Goal: Task Accomplishment & Management: Use online tool/utility

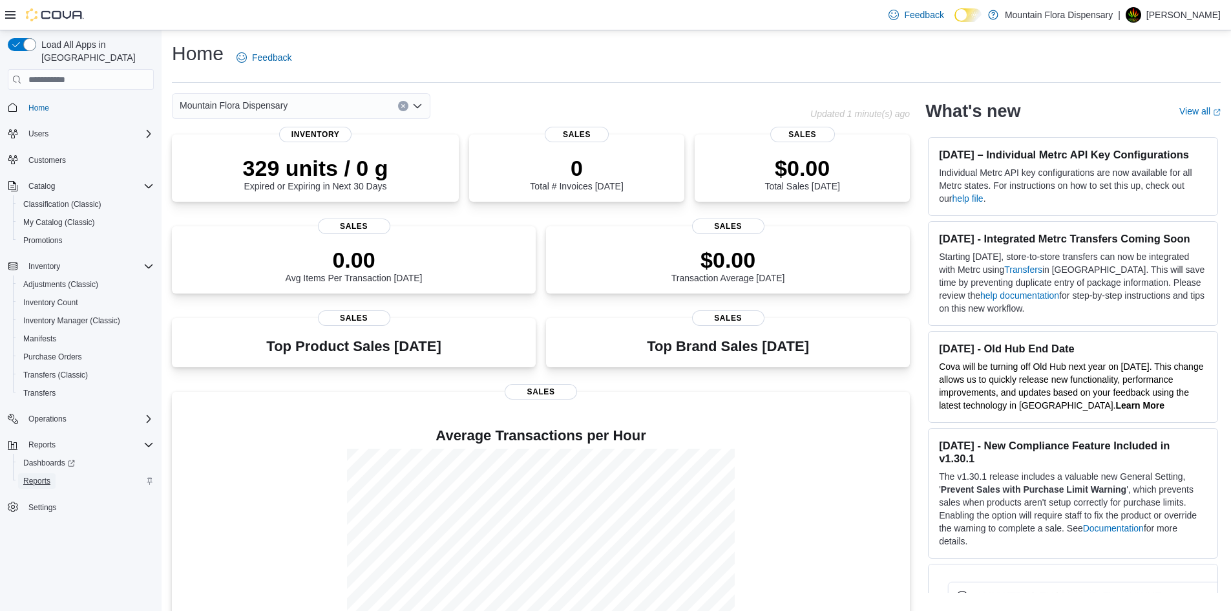
click at [44, 476] on span "Reports" at bounding box center [36, 481] width 27 height 10
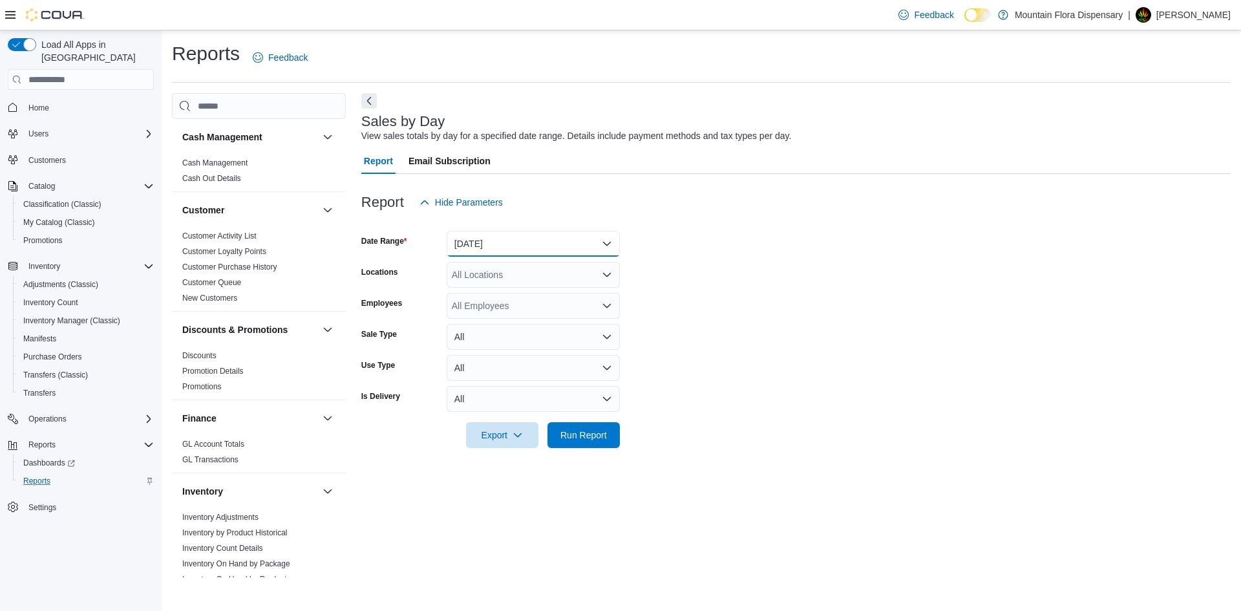
click at [605, 244] on button "Yesterday" at bounding box center [532, 244] width 173 height 26
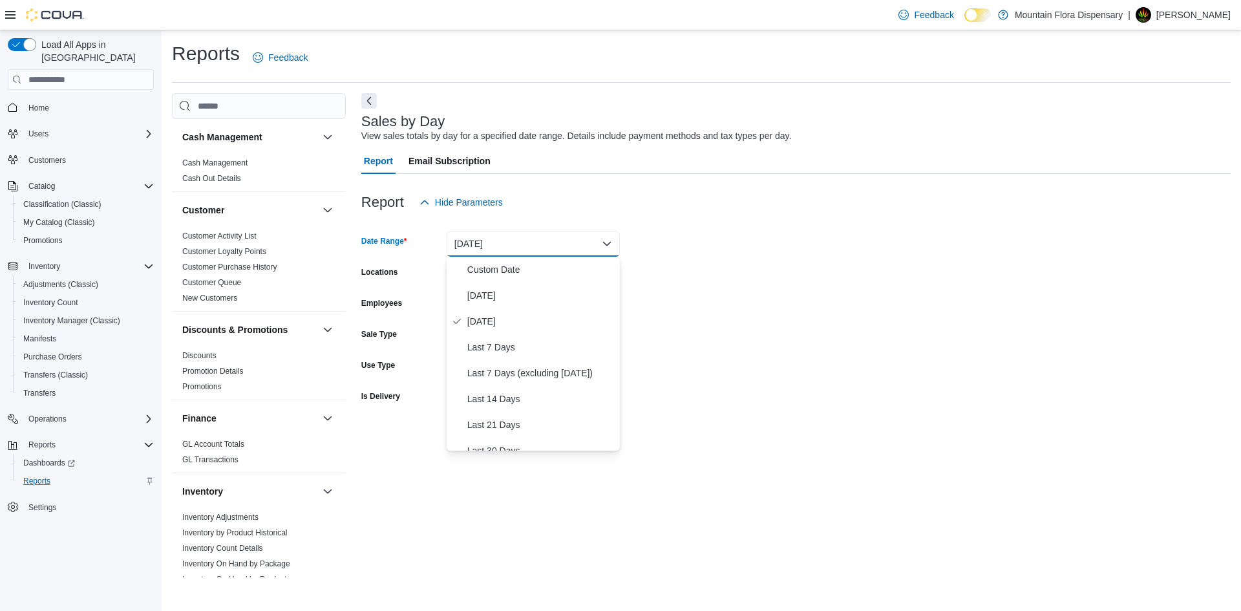
click at [605, 244] on button "Yesterday" at bounding box center [532, 244] width 173 height 26
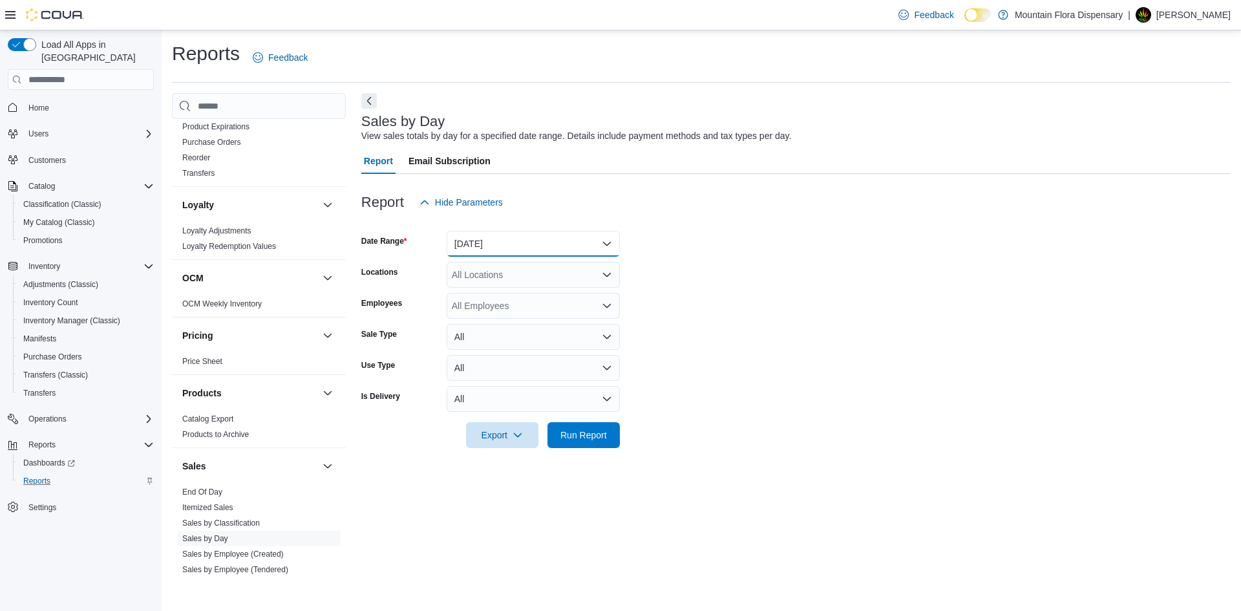
scroll to position [517, 0]
click at [197, 489] on link "End Of Day" at bounding box center [202, 489] width 40 height 9
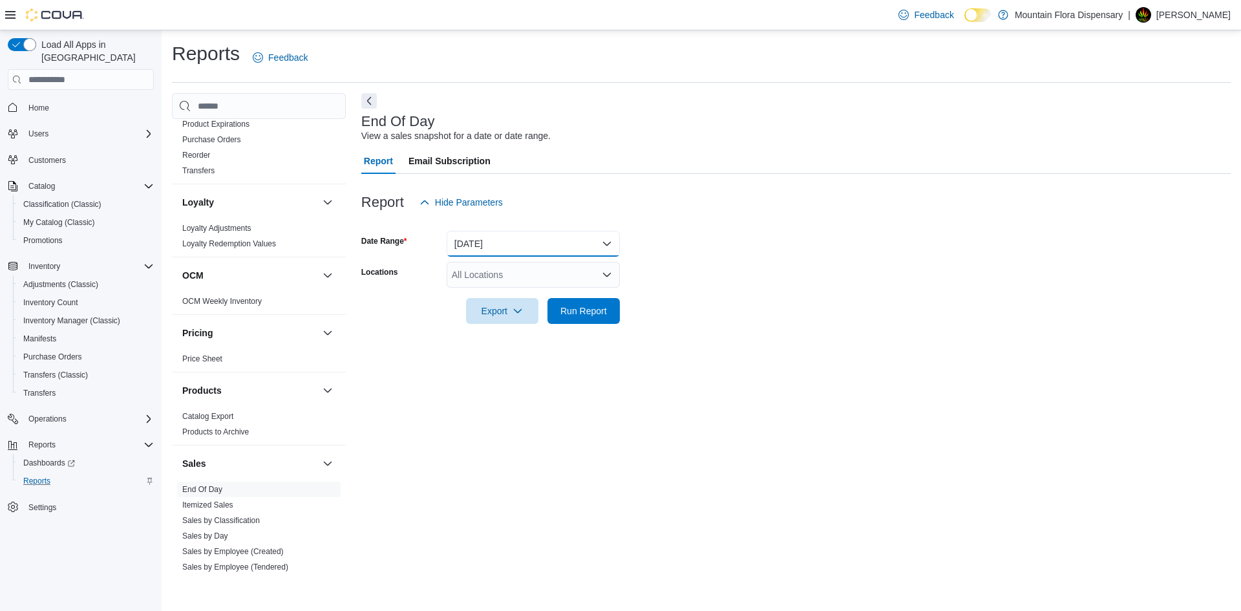
click at [601, 247] on button "Today" at bounding box center [532, 244] width 173 height 26
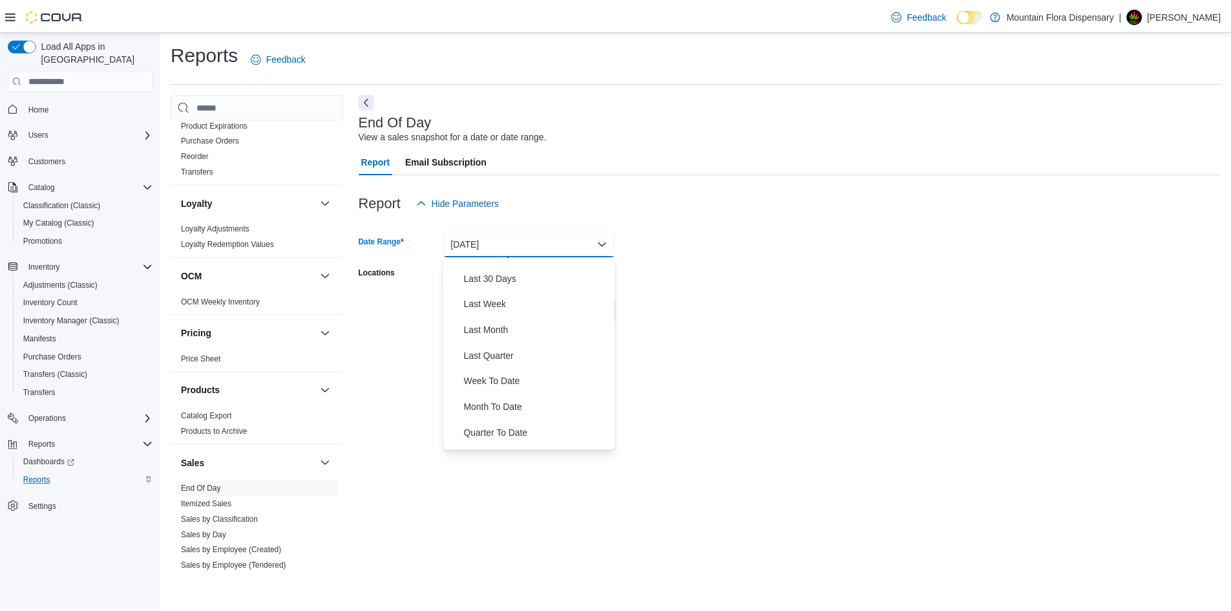
scroll to position [194, 0]
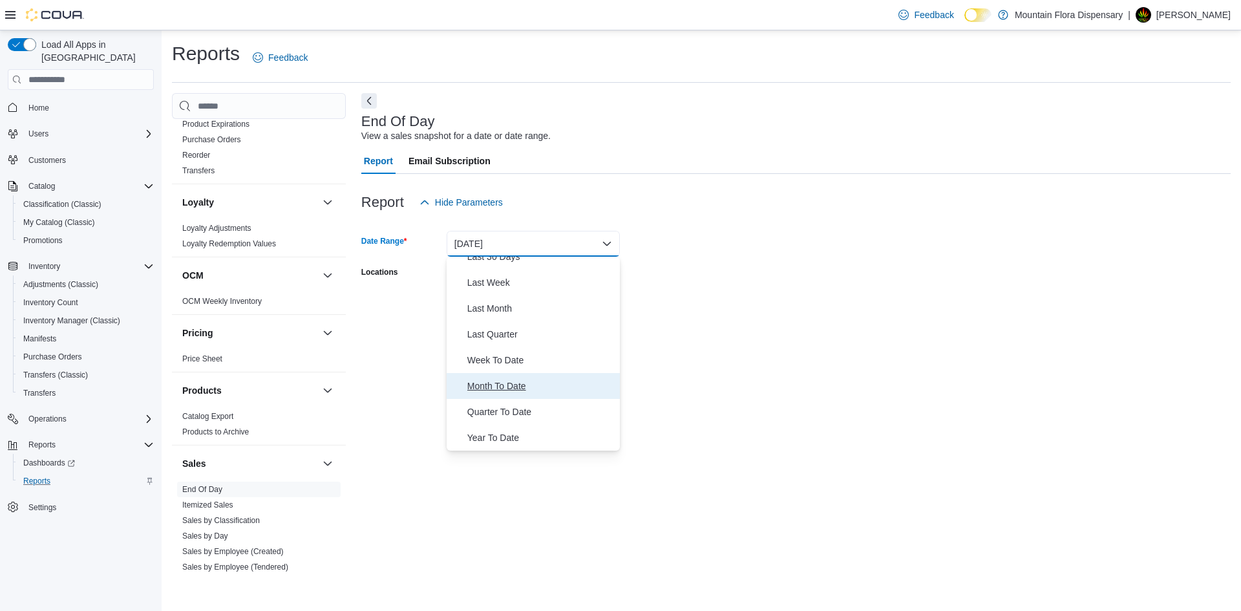
click at [526, 392] on span "Month To Date" at bounding box center [540, 386] width 147 height 16
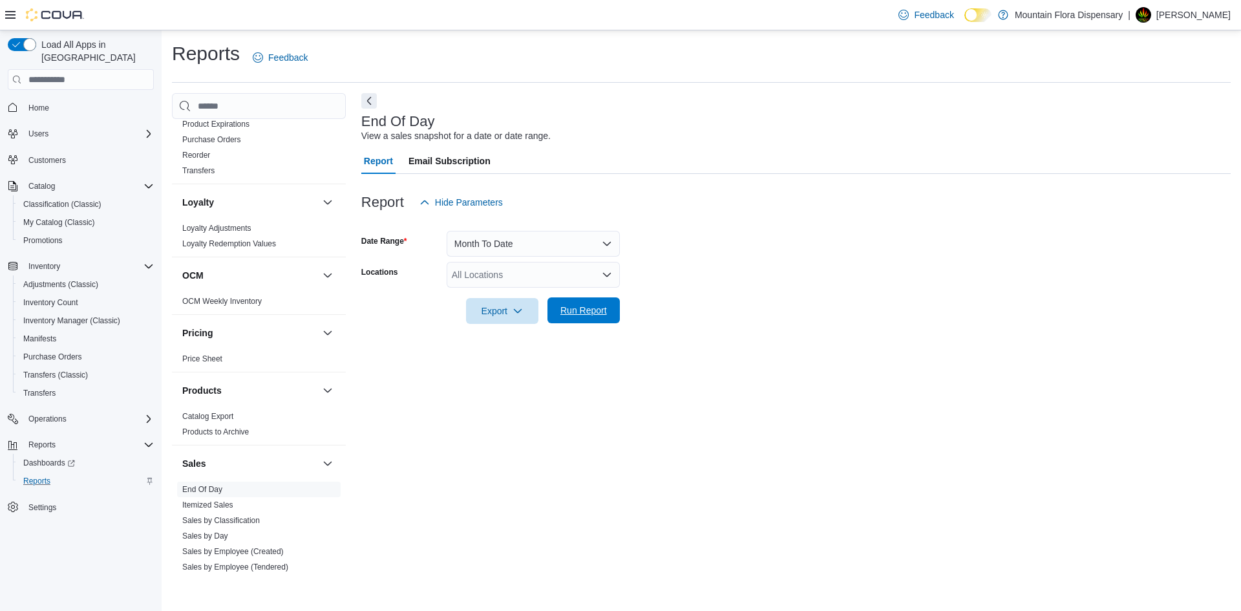
click at [581, 312] on span "Run Report" at bounding box center [583, 310] width 47 height 13
